Goal: Task Accomplishment & Management: Complete application form

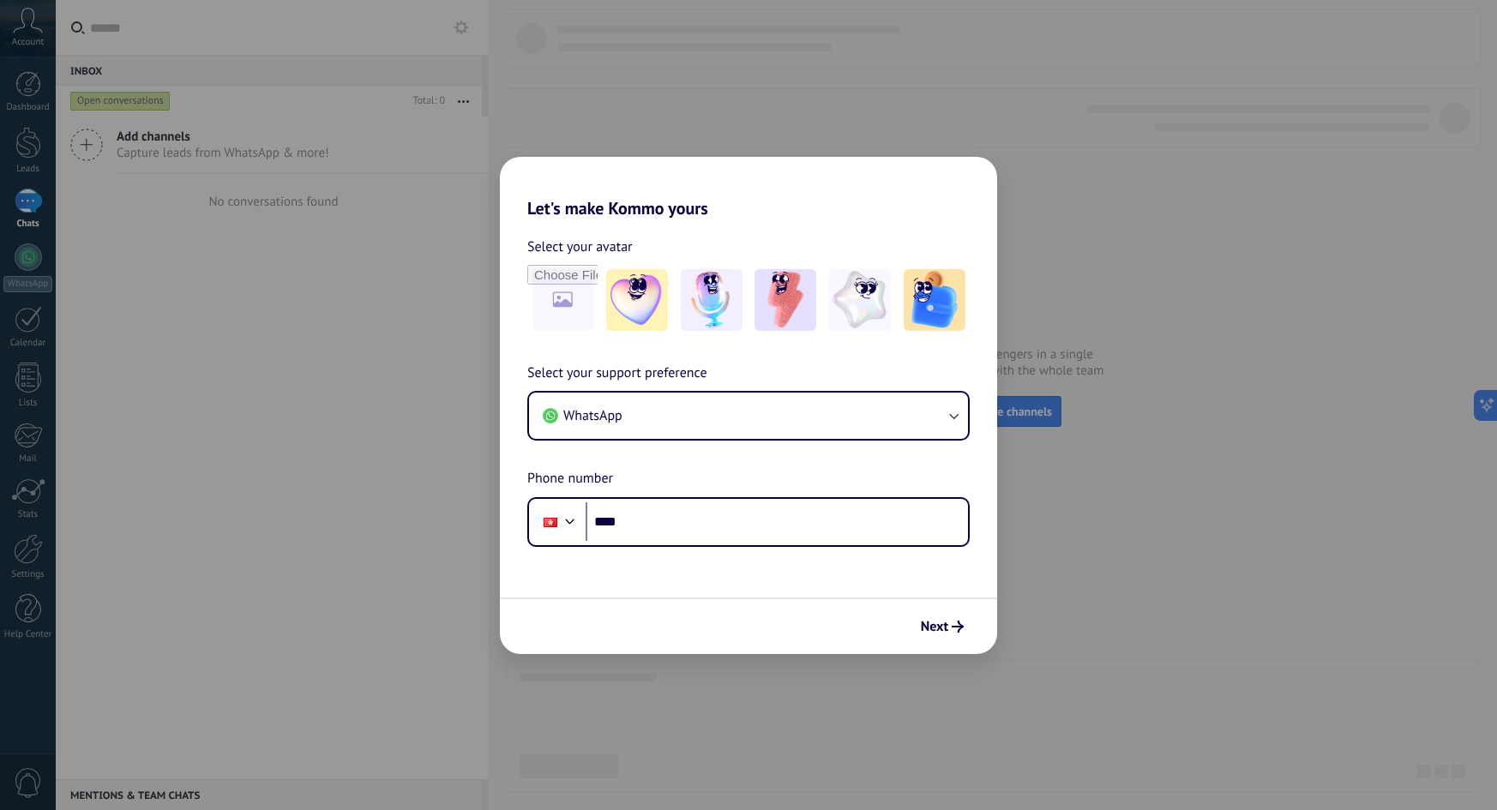
click at [1039, 112] on div "Let's make Kommo yours Select your avatar Select your support preference WhatsA…" at bounding box center [748, 405] width 1497 height 810
click at [354, 531] on div "Let's make Kommo yours Select your avatar Select your support preference WhatsA…" at bounding box center [748, 405] width 1497 height 810
click at [1120, 463] on div "Let's make Kommo yours Select your avatar Select your support preference WhatsA…" at bounding box center [748, 405] width 1497 height 810
click at [306, 413] on div "Let's make Kommo yours Select your avatar Select your support preference WhatsA…" at bounding box center [748, 405] width 1497 height 810
click at [1146, 192] on div "Let's make Kommo yours Select your avatar Select your support preference WhatsA…" at bounding box center [748, 405] width 1497 height 810
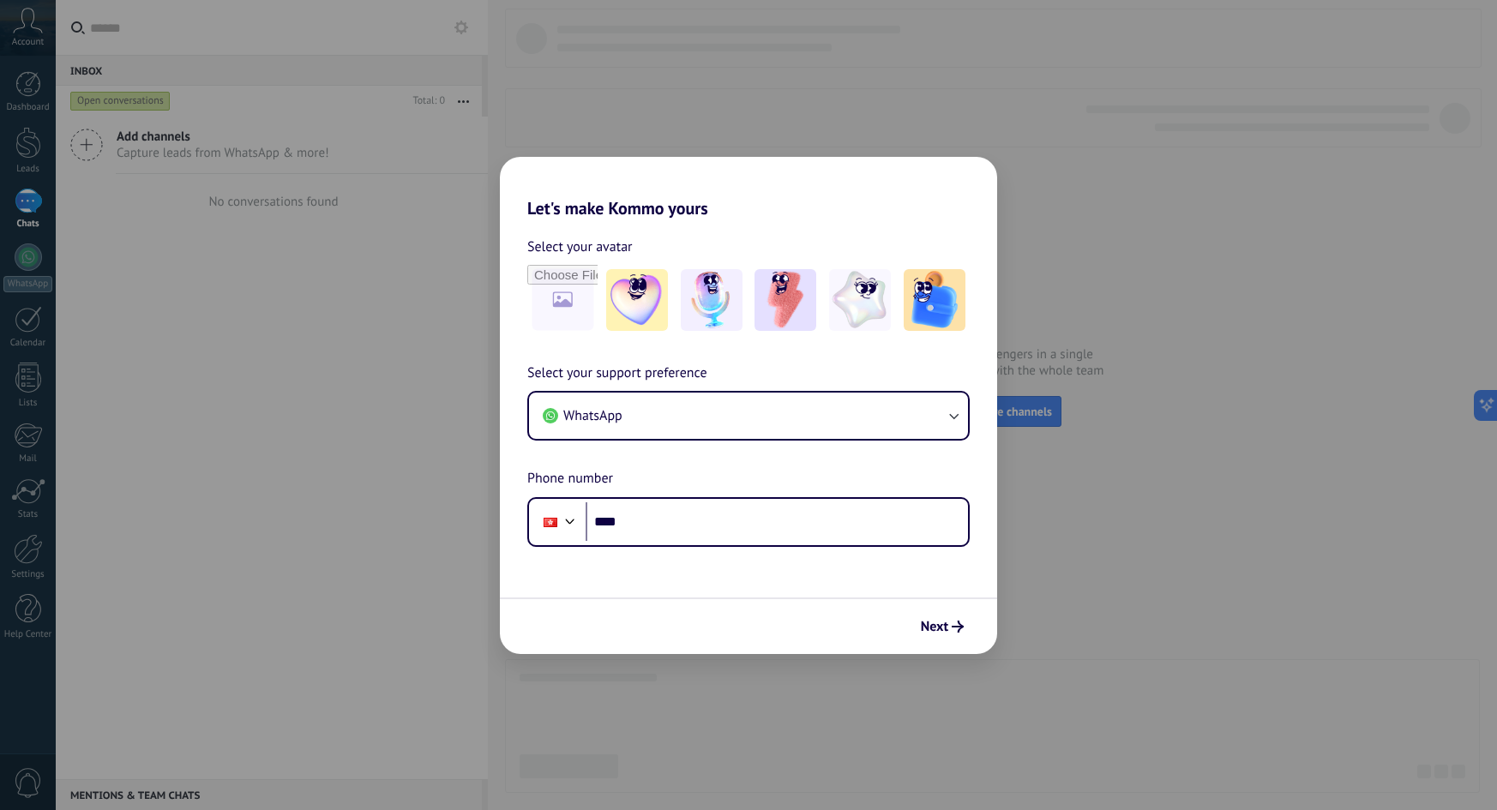
click at [914, 717] on div "Let's make Kommo yours Select your avatar Select your support preference WhatsA…" at bounding box center [748, 405] width 1497 height 810
click at [332, 492] on div "Let's make Kommo yours Select your avatar Select your support preference WhatsA…" at bounding box center [748, 405] width 1497 height 810
click at [334, 448] on div "Let's make Kommo yours Select your avatar Select your support preference WhatsA…" at bounding box center [748, 405] width 1497 height 810
click at [376, 469] on div "Let's make Kommo yours Select your avatar Select your support preference WhatsA…" at bounding box center [748, 405] width 1497 height 810
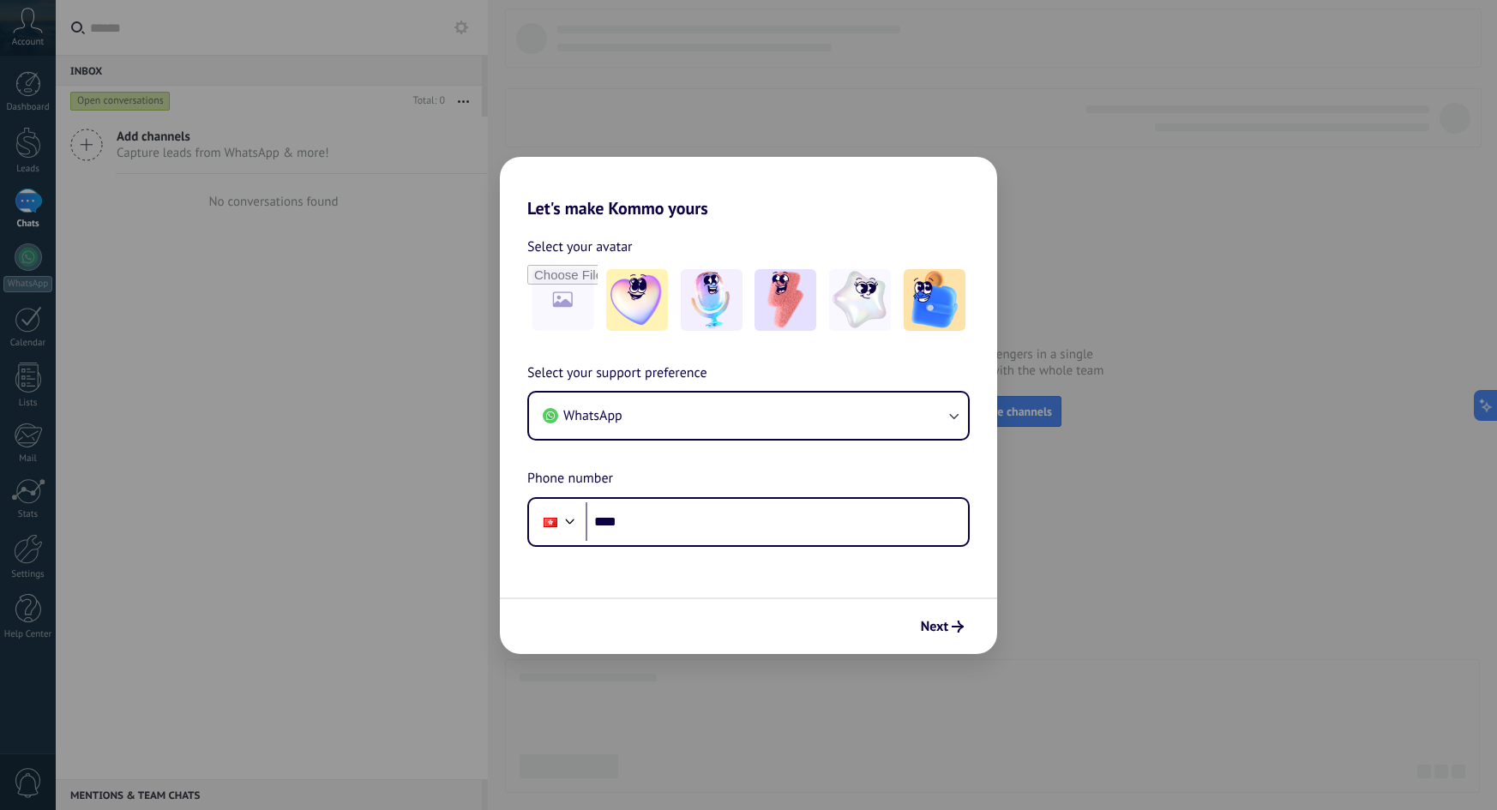
click at [1050, 576] on div "Let's make Kommo yours Select your avatar Select your support preference WhatsA…" at bounding box center [748, 405] width 1497 height 810
click at [769, 621] on div "Next" at bounding box center [748, 626] width 497 height 57
click at [135, 298] on div "Let's make Kommo yours Select your avatar Select your support preference WhatsA…" at bounding box center [748, 405] width 1497 height 810
click at [9, 259] on div "Let's make Kommo yours Select your avatar Select your support preference WhatsA…" at bounding box center [748, 405] width 1497 height 810
click at [560, 310] on input "file" at bounding box center [562, 300] width 67 height 67
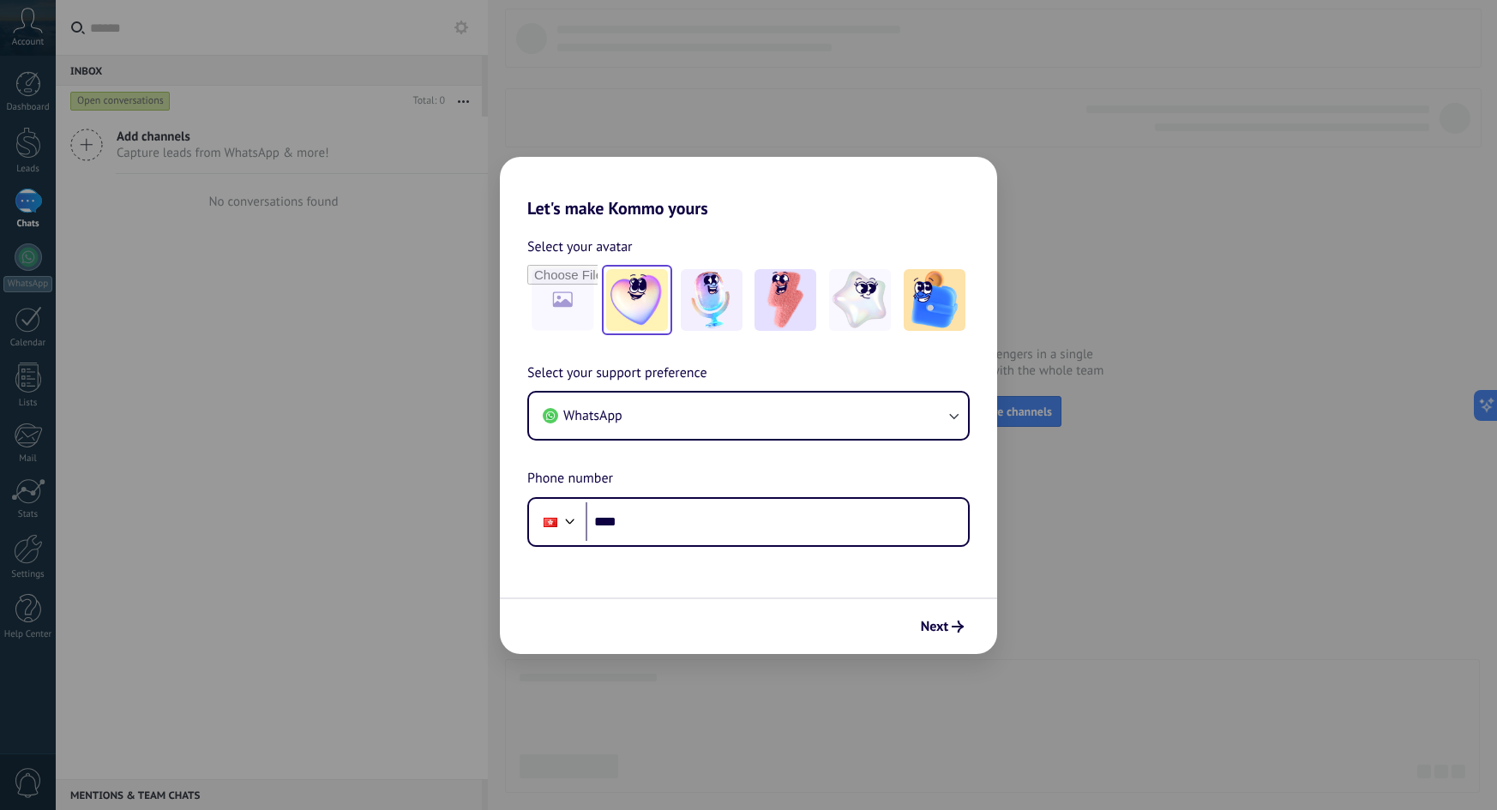
click at [640, 316] on img at bounding box center [637, 300] width 62 height 62
click at [689, 560] on form "Select your avatar Reset Select your support preference WhatsApp Phone number P…" at bounding box center [748, 437] width 497 height 436
click at [936, 637] on button "Next" at bounding box center [942, 626] width 58 height 29
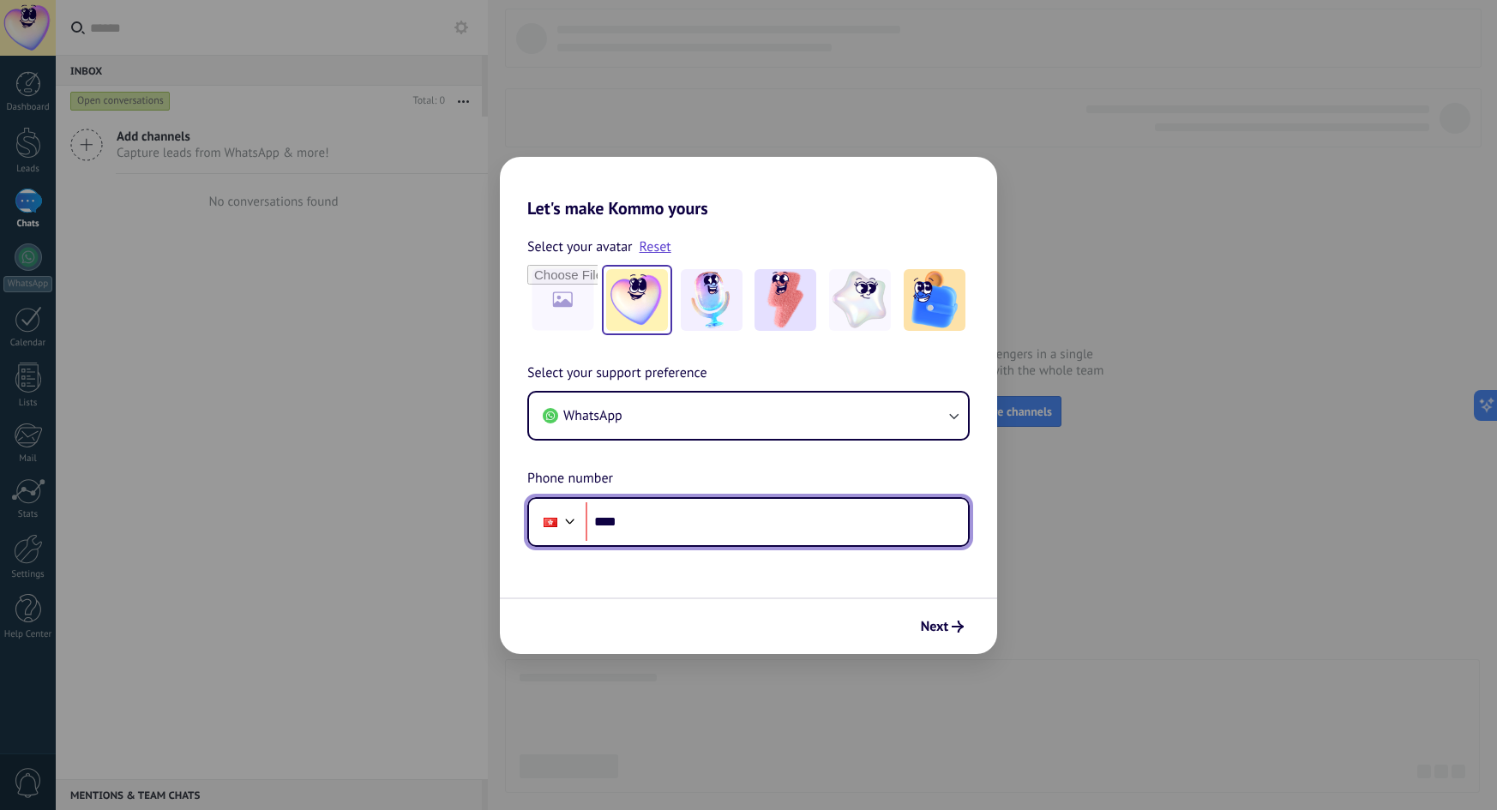
paste input "**********"
click at [667, 524] on input "**********" at bounding box center [777, 522] width 382 height 39
type input "**********"
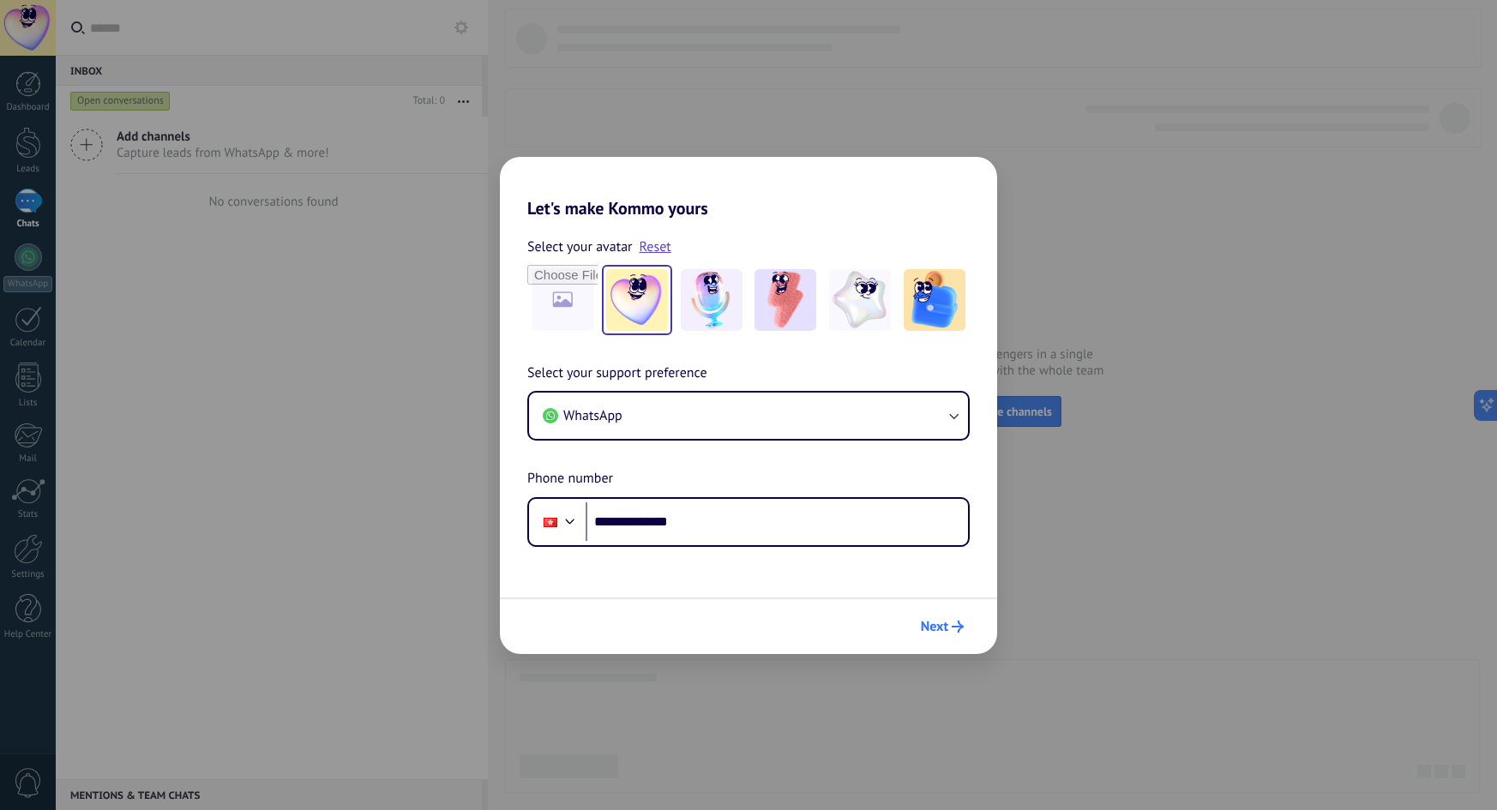
click at [942, 629] on span "Next" at bounding box center [934, 627] width 27 height 12
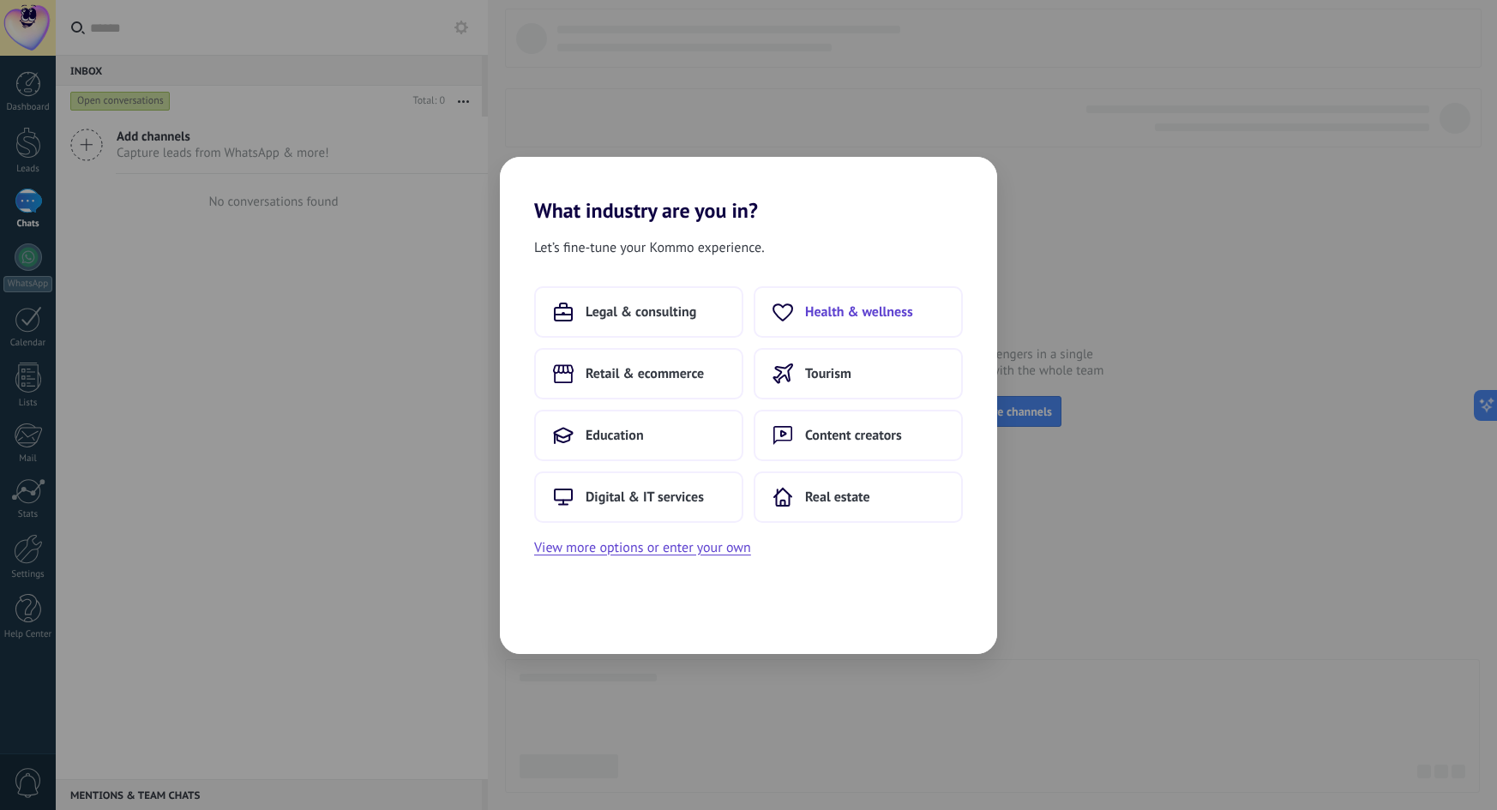
click at [887, 317] on span "Health & wellness" at bounding box center [859, 312] width 108 height 17
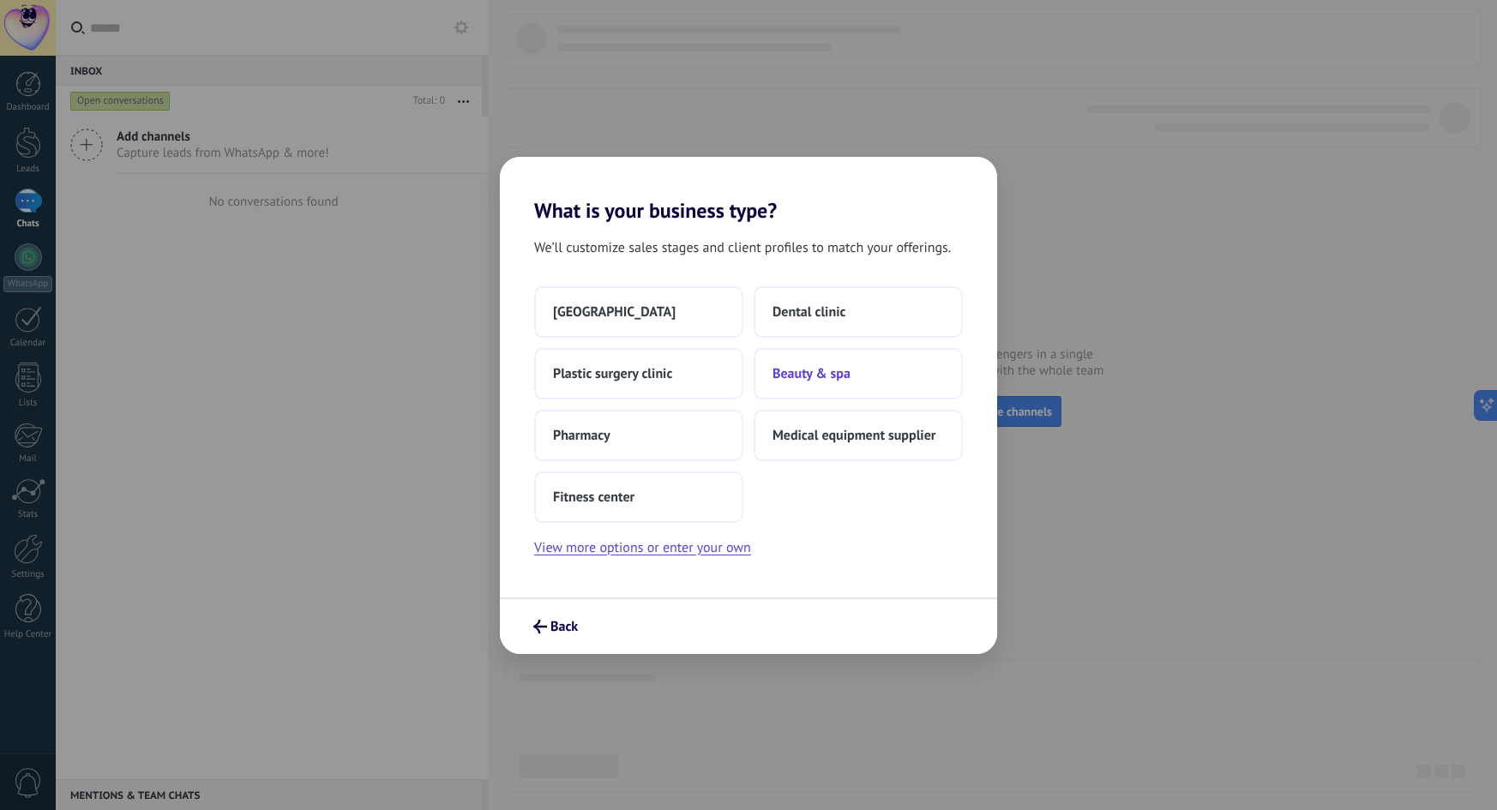
click at [833, 379] on span "Beauty & spa" at bounding box center [812, 373] width 78 height 17
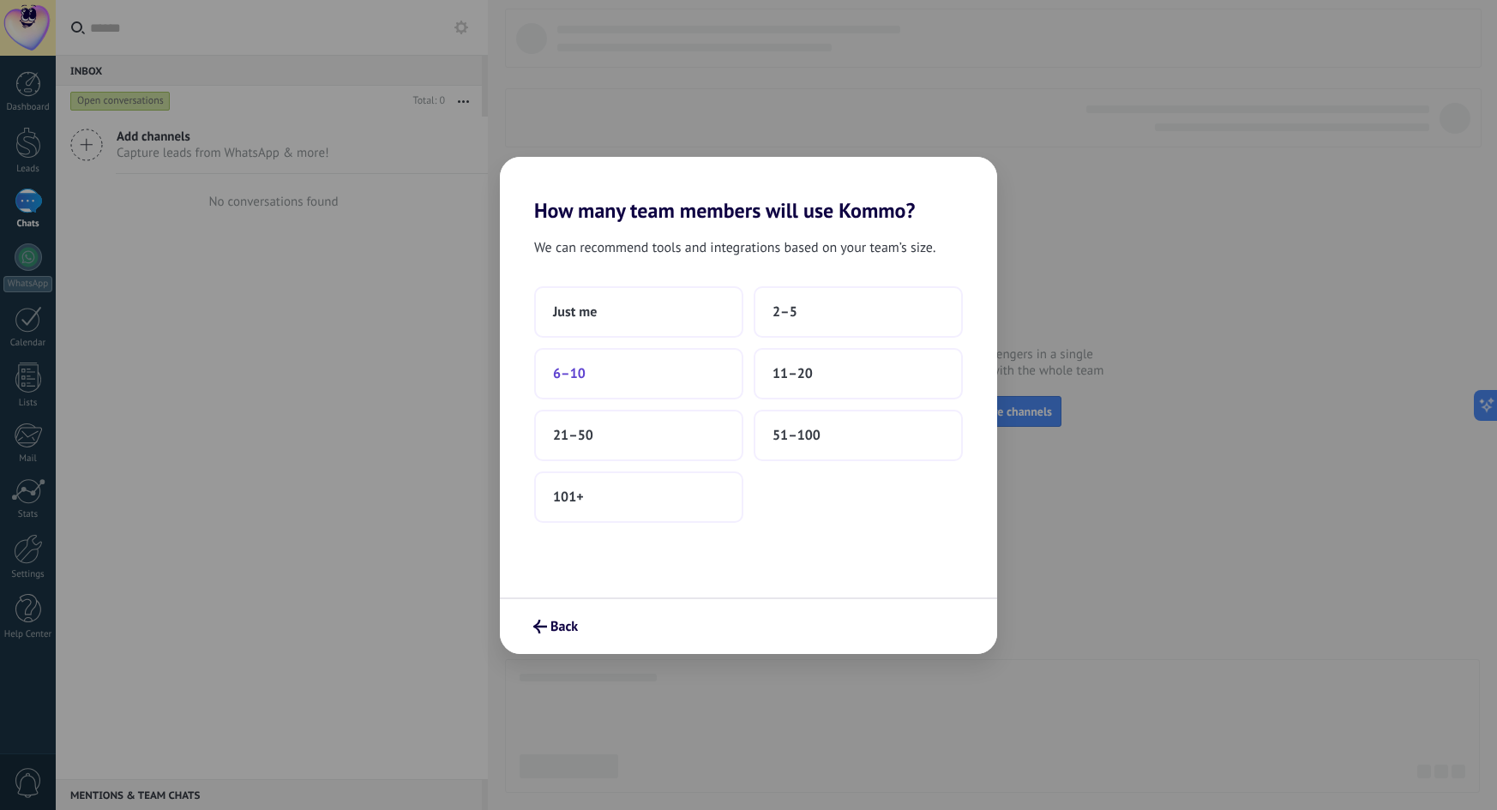
click at [723, 373] on button "6–10" at bounding box center [638, 373] width 209 height 51
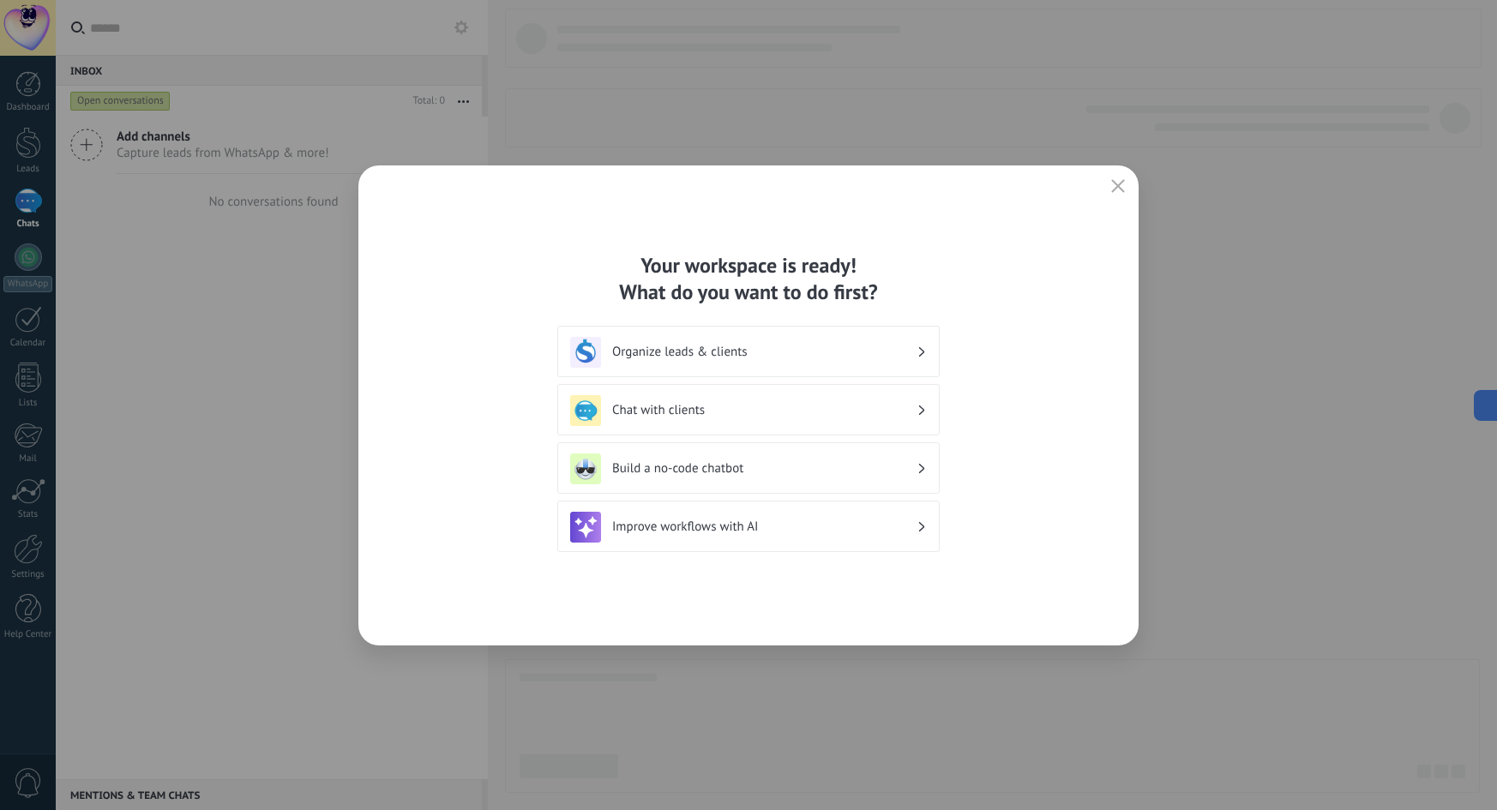
click at [1128, 182] on button "button" at bounding box center [1118, 187] width 22 height 24
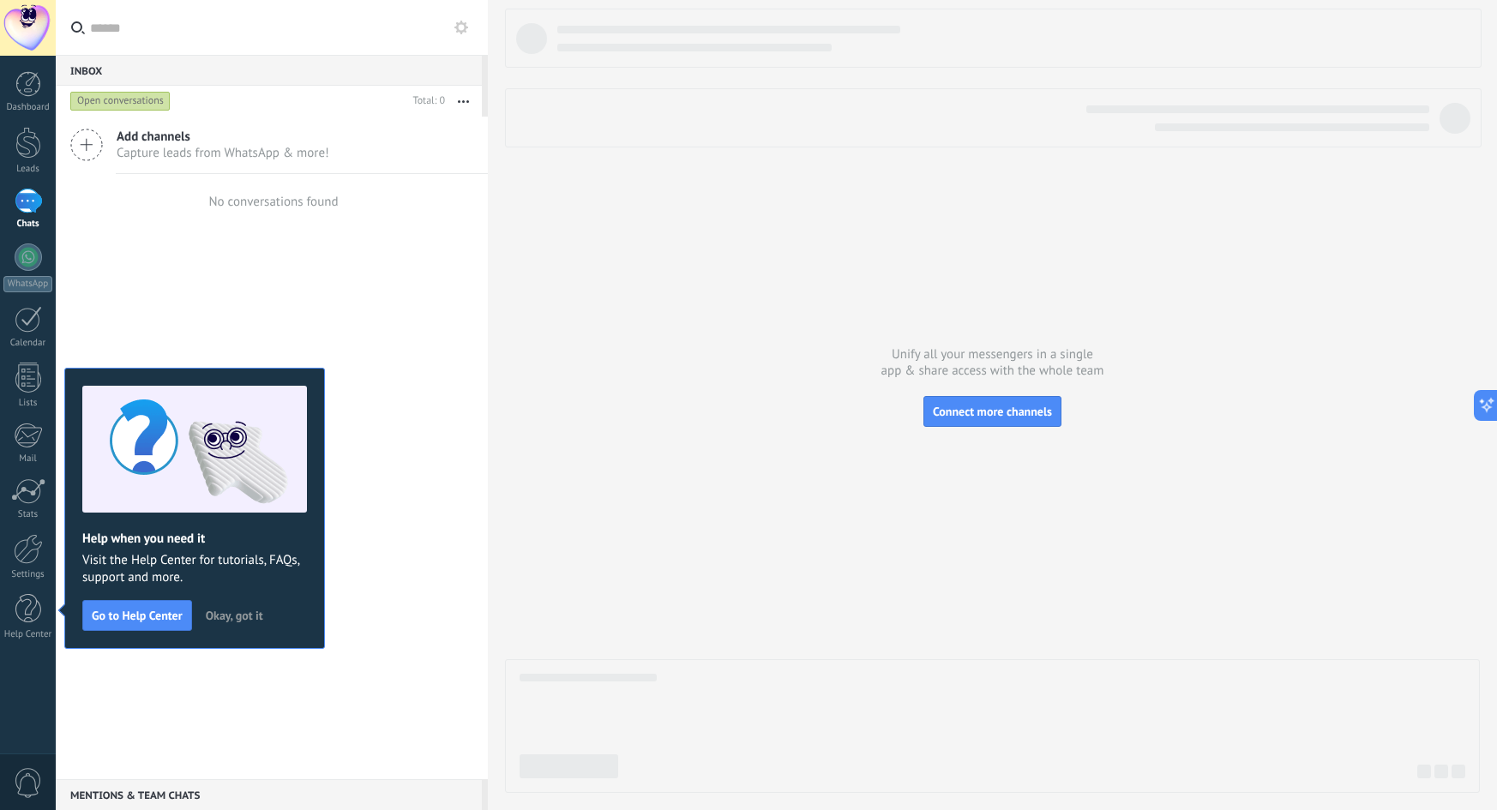
click at [362, 274] on div "Add channels Capture leads from WhatsApp & more! No conversations found" at bounding box center [272, 448] width 432 height 663
click at [25, 100] on link "Dashboard" at bounding box center [28, 92] width 56 height 42
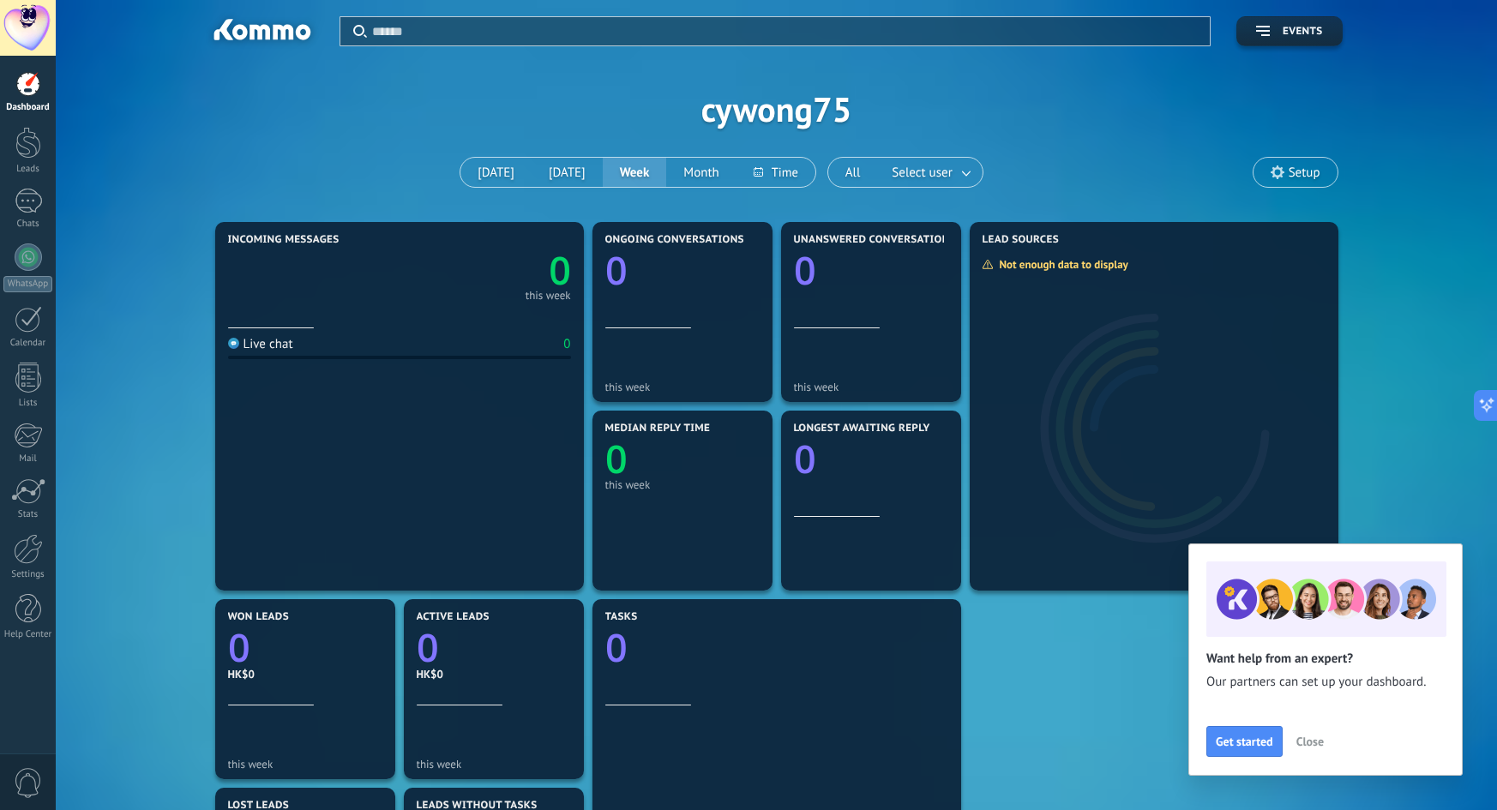
click at [829, 116] on div "Apply Events cywong75 [DATE] [DATE] Week Month All Select user Setup" at bounding box center [776, 109] width 1390 height 218
click at [33, 544] on div at bounding box center [28, 549] width 29 height 30
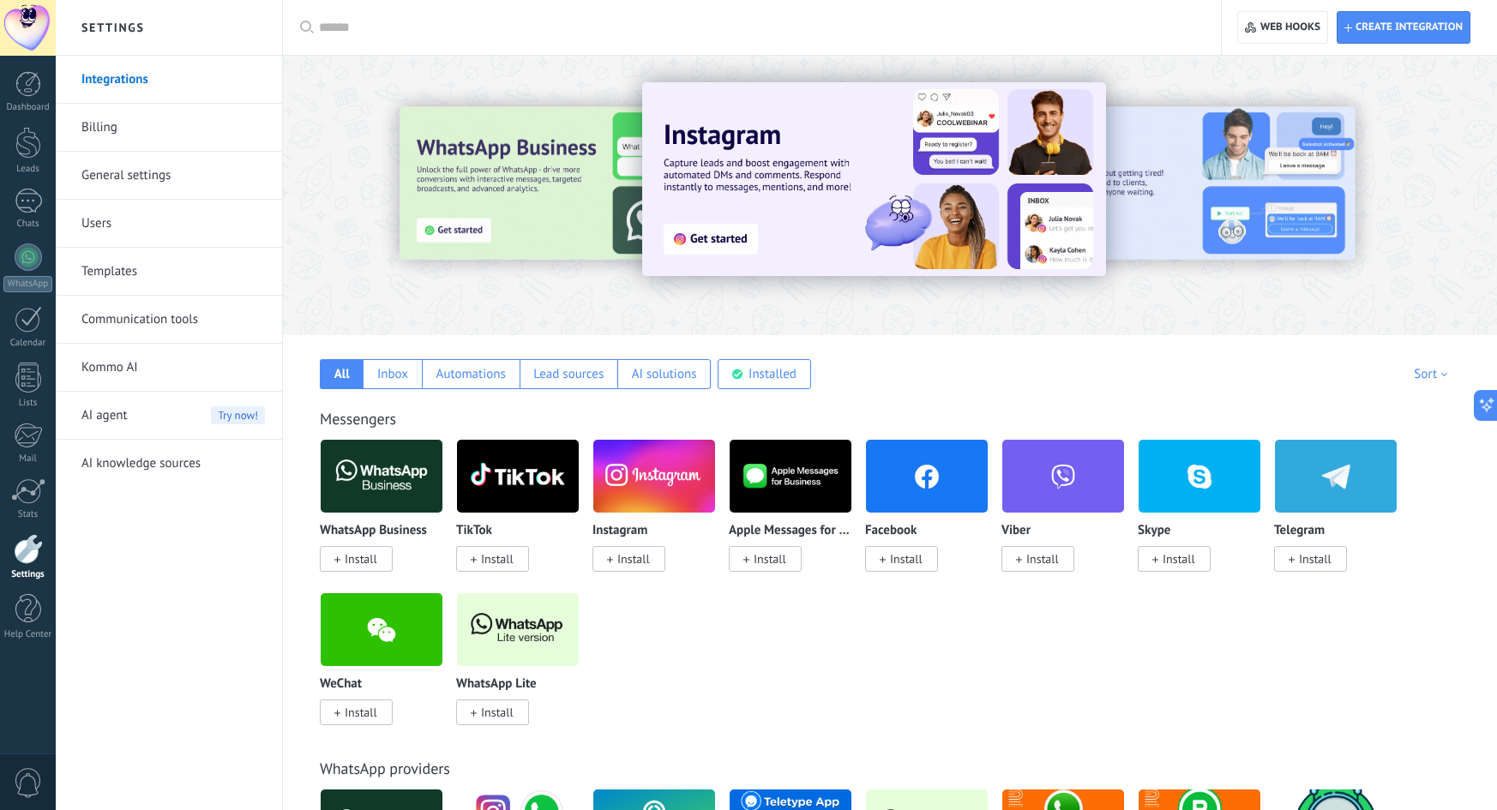
click at [163, 108] on link "Billing" at bounding box center [173, 128] width 184 height 48
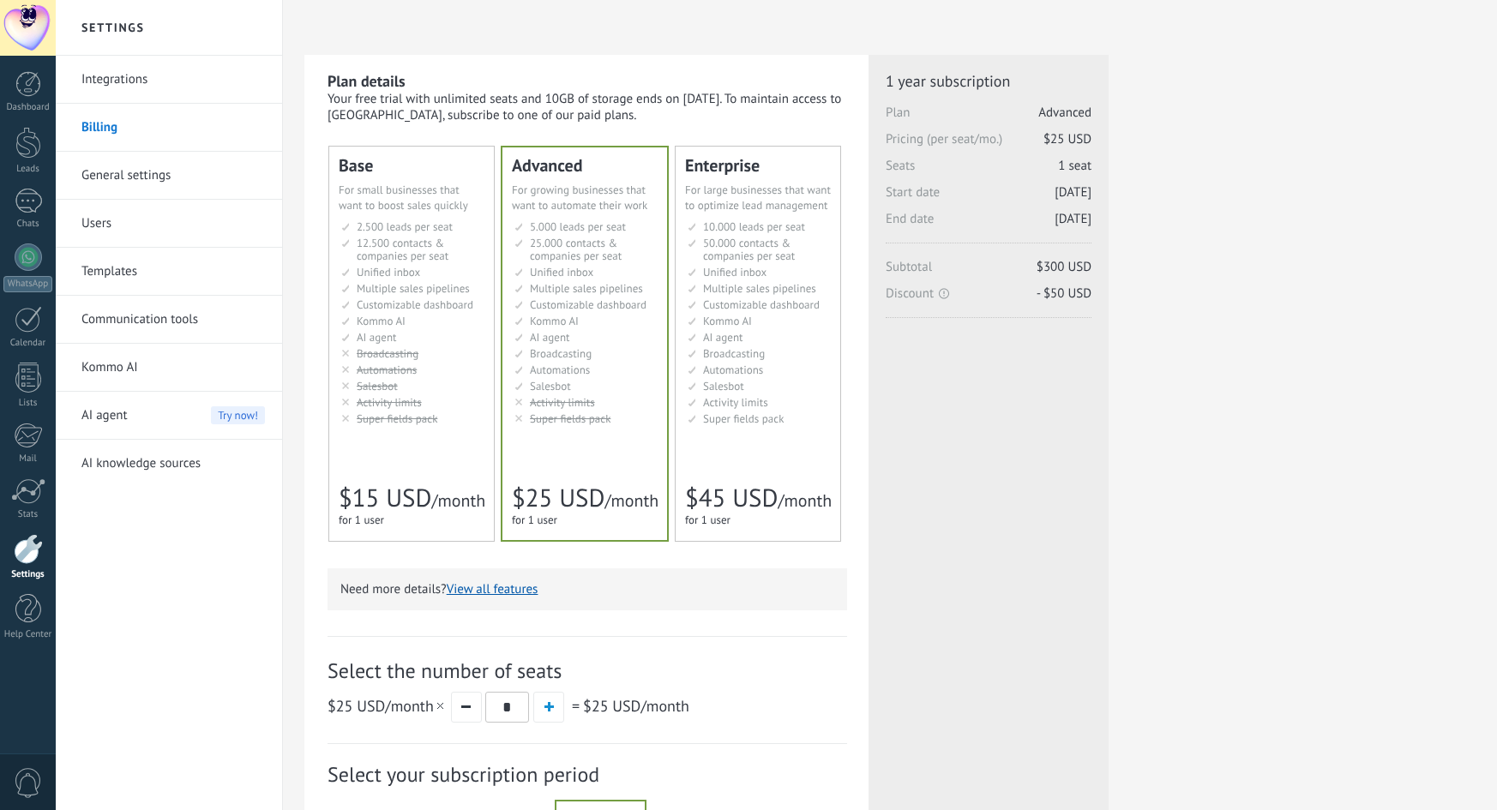
click at [142, 87] on link "Integrations" at bounding box center [173, 80] width 184 height 48
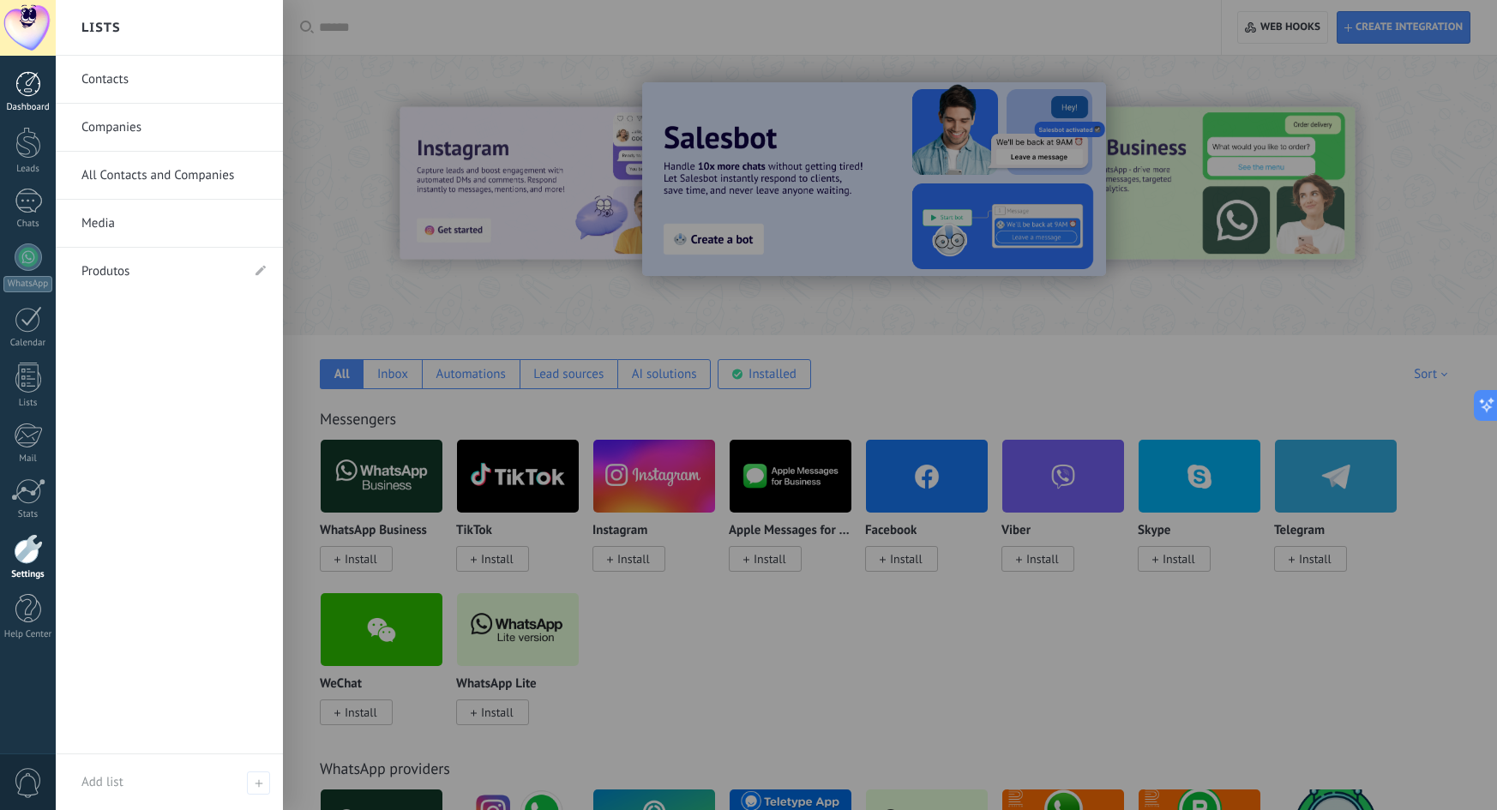
click at [23, 85] on div at bounding box center [28, 84] width 26 height 26
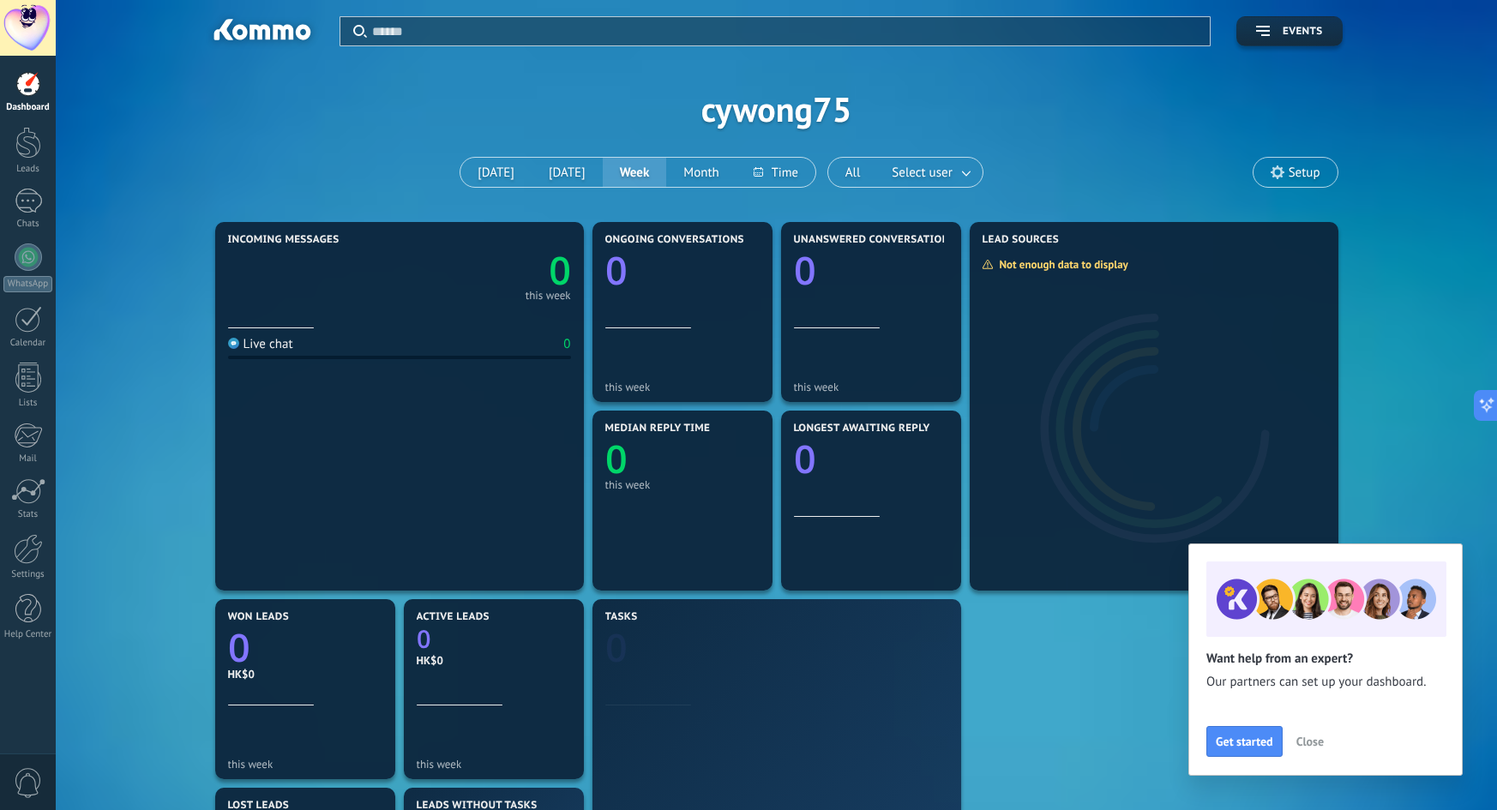
click at [794, 133] on div "Apply Events cywong75 [DATE] [DATE] Week Month All Select user Setup" at bounding box center [776, 109] width 1390 height 218
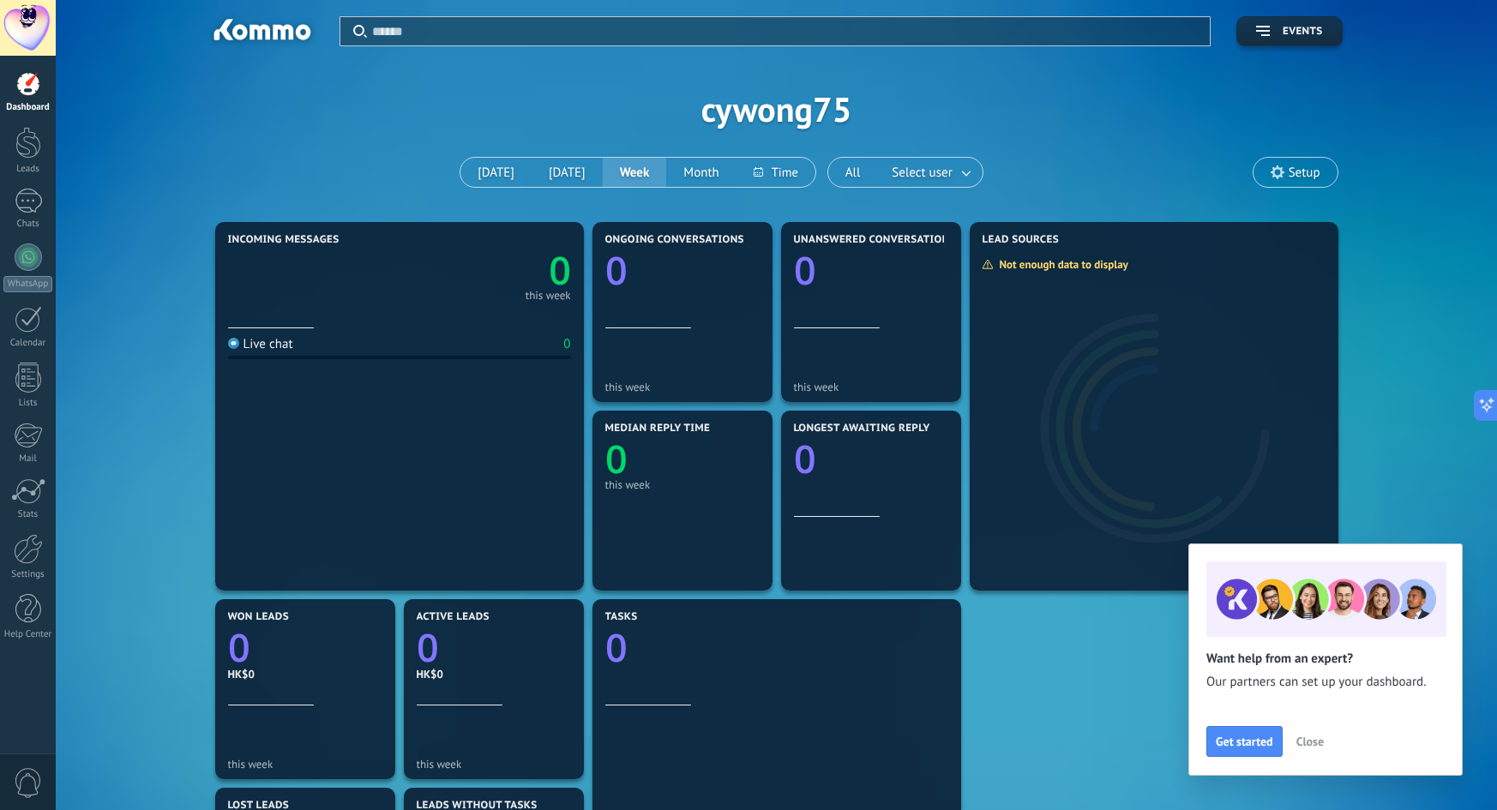
click at [824, 103] on div "Apply Events cywong75 [DATE] [DATE] Week Month All Select user Setup" at bounding box center [776, 109] width 1390 height 218
click at [34, 153] on div at bounding box center [28, 143] width 26 height 32
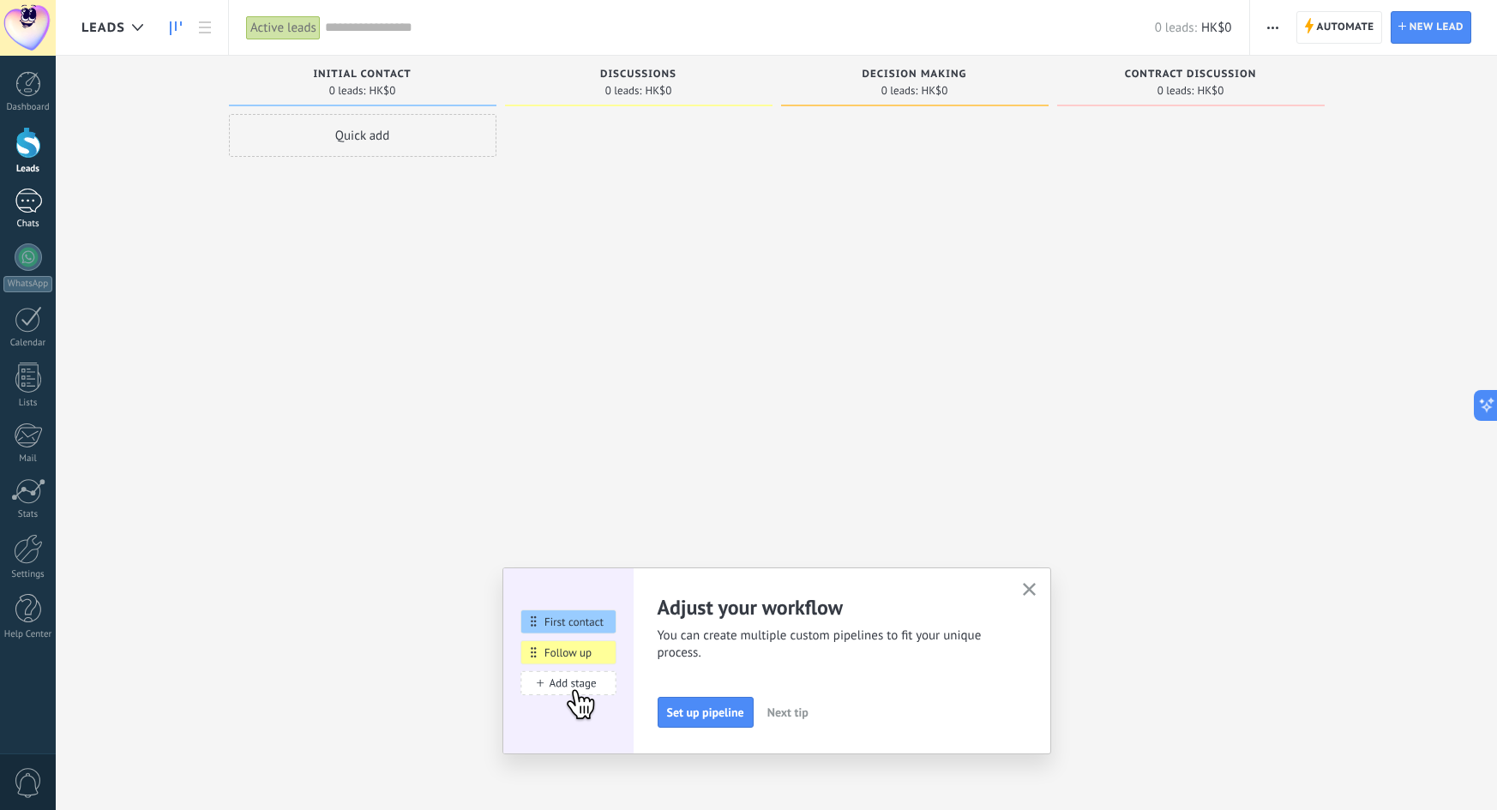
click at [26, 202] on div at bounding box center [28, 201] width 27 height 25
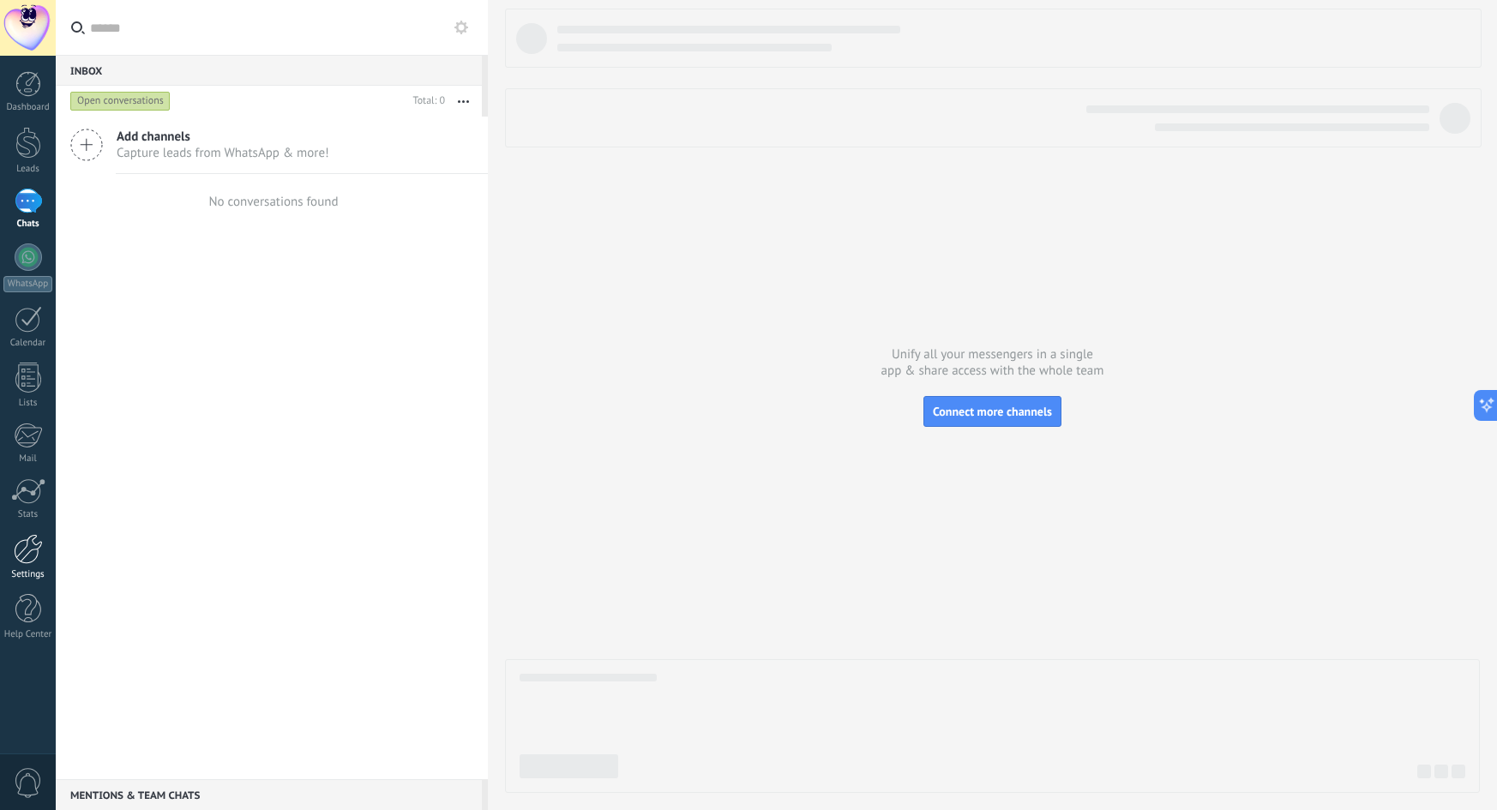
click at [25, 551] on div at bounding box center [28, 549] width 29 height 30
